Goal: Task Accomplishment & Management: Complete application form

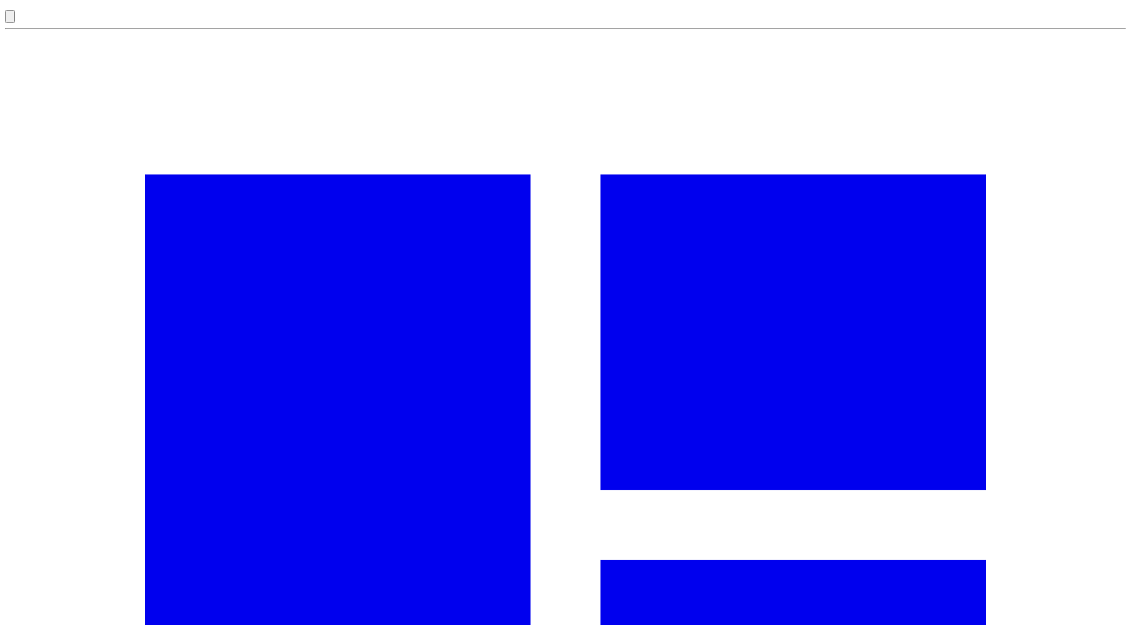
type input "****"
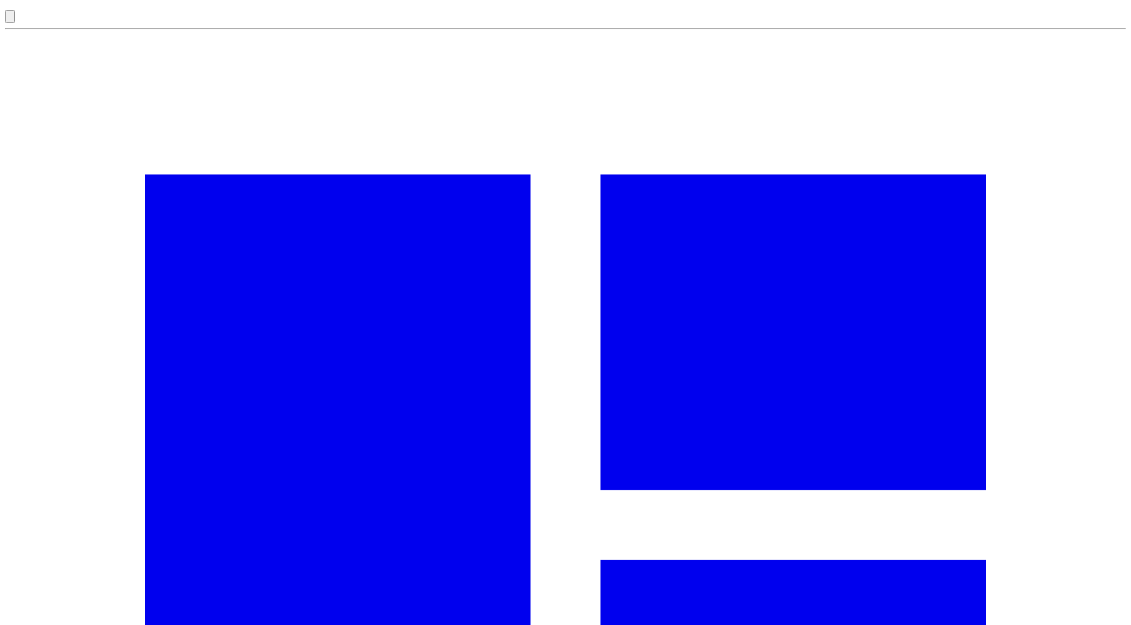
type input "*****"
type textarea "**********"
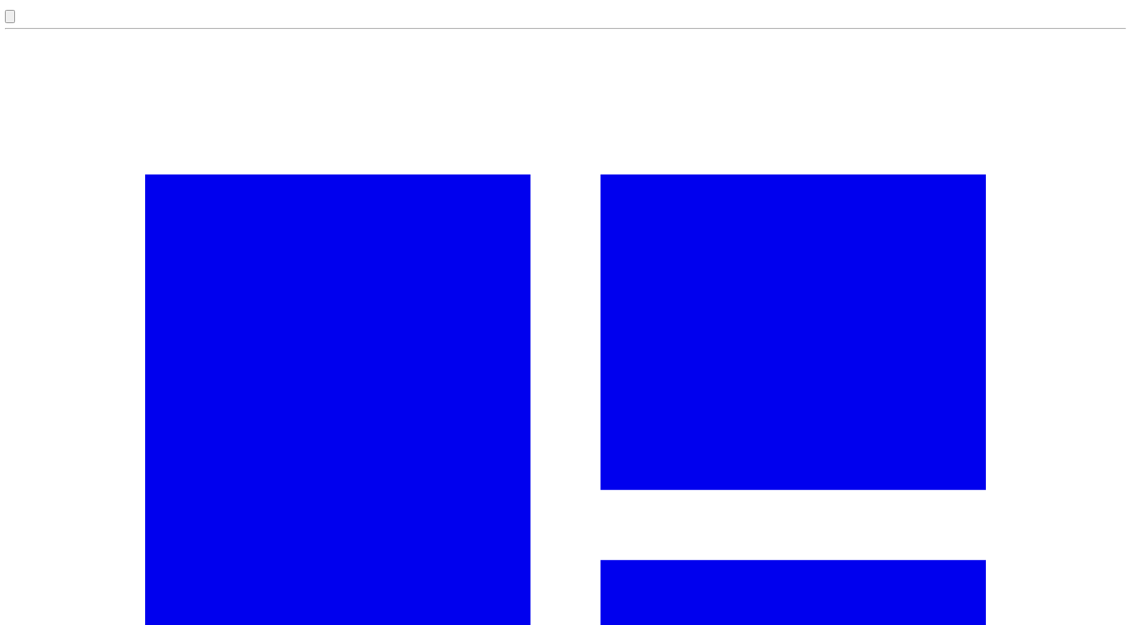
drag, startPoint x: 807, startPoint y: 607, endPoint x: 807, endPoint y: 578, distance: 29.3
